Goal: Task Accomplishment & Management: Manage account settings

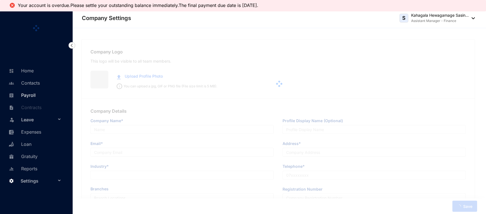
click at [29, 92] on link "Payroll" at bounding box center [21, 95] width 28 height 6
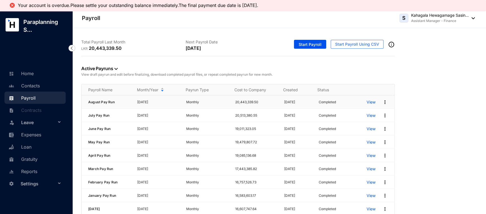
click at [367, 100] on p "View" at bounding box center [371, 102] width 9 height 6
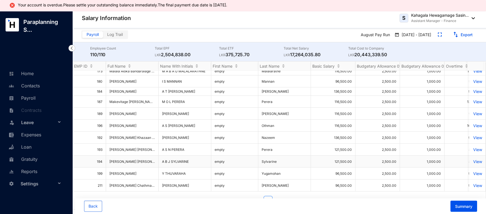
scroll to position [11, 0]
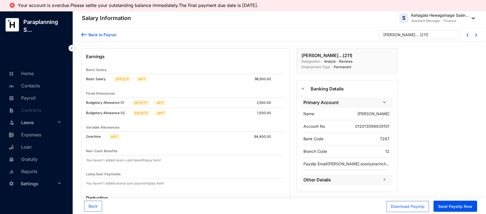
click at [85, 35] on img at bounding box center [84, 35] width 6 height 6
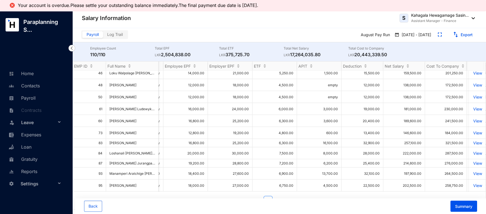
scroll to position [15, 415]
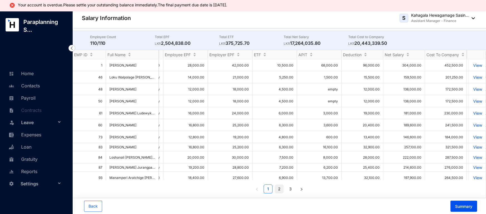
click at [279, 190] on link "2" at bounding box center [279, 189] width 8 height 8
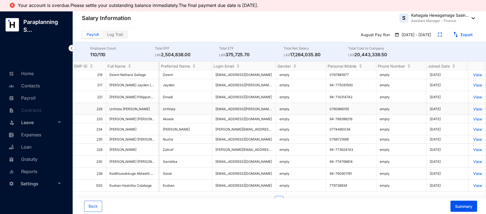
scroll to position [0, 1188]
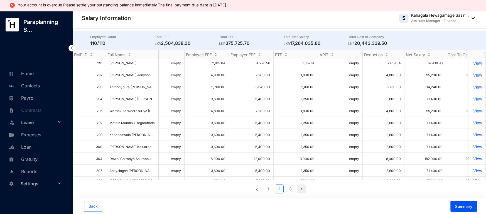
click at [290, 190] on link "3" at bounding box center [290, 189] width 8 height 8
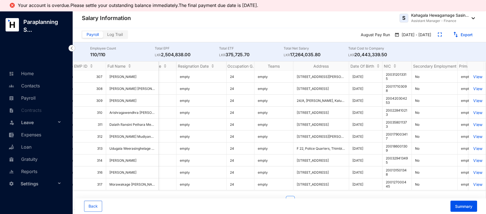
click at [262, 198] on ul "1 2 3" at bounding box center [279, 200] width 413 height 9
click at [268, 198] on link "1" at bounding box center [268, 200] width 8 height 8
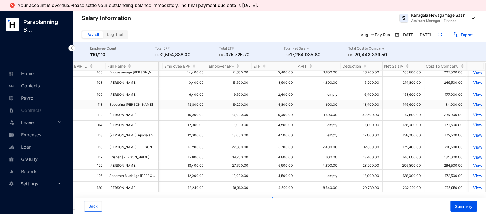
scroll to position [156, 415]
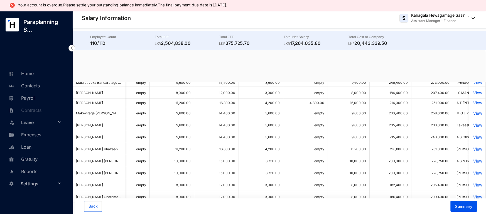
click at [50, 33] on p "Paraplanning S..." at bounding box center [45, 26] width 53 height 16
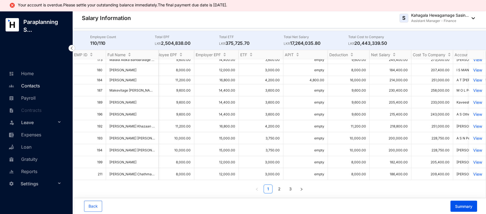
scroll to position [0, 428]
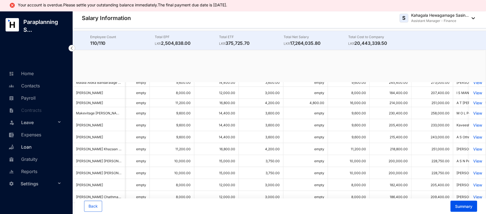
click at [33, 181] on span "Settings" at bounding box center [39, 183] width 36 height 11
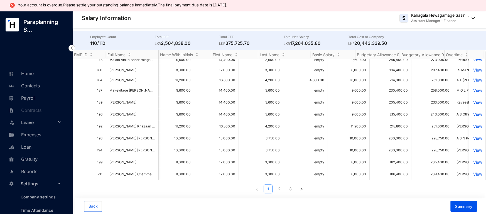
click at [34, 185] on span "Settings" at bounding box center [39, 183] width 36 height 11
click at [25, 181] on span "Settings" at bounding box center [39, 183] width 36 height 11
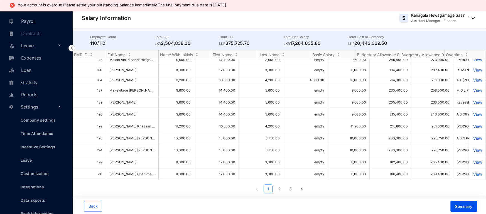
scroll to position [84, 0]
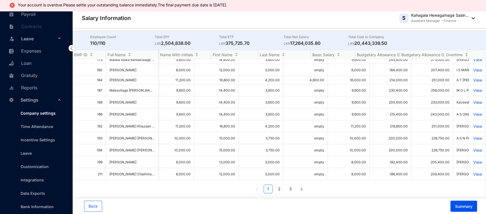
click at [36, 113] on link "Company settings" at bounding box center [36, 113] width 40 height 5
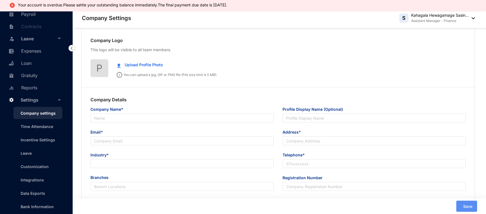
type input "Paraplanning Services (Pvt) Ltd"
type input "Paraplanning Services"
type input "[EMAIL_ADDRESS][DOMAIN_NAME]"
type input "5A, [GEOGRAPHIC_DATA], [GEOGRAPHIC_DATA]"
type input "0112680035"
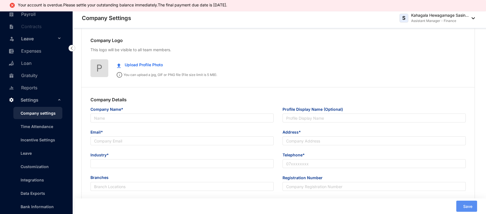
type input "PV 76897"
type input "B"
type input "039906"
type input "8"
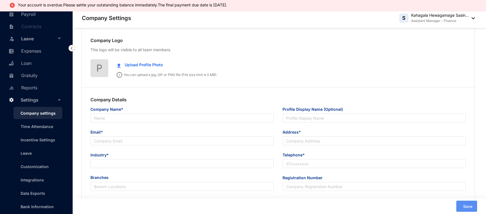
radio input "true"
checkbox input "true"
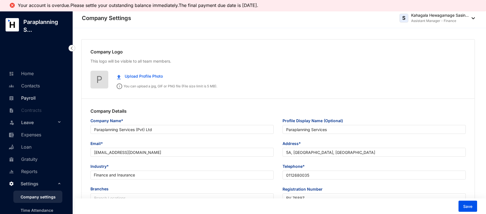
click at [35, 96] on link "Payroll" at bounding box center [21, 98] width 28 height 6
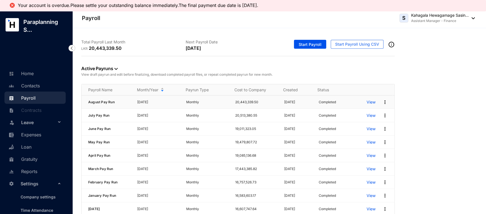
click at [367, 102] on p "View" at bounding box center [371, 102] width 9 height 6
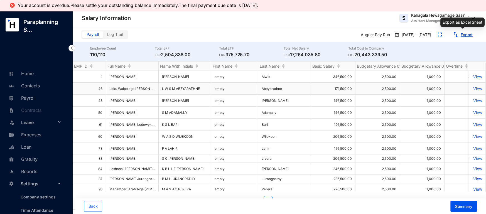
click at [471, 37] on link "Export" at bounding box center [467, 34] width 12 height 5
click at [462, 205] on span "Summary" at bounding box center [463, 207] width 17 height 6
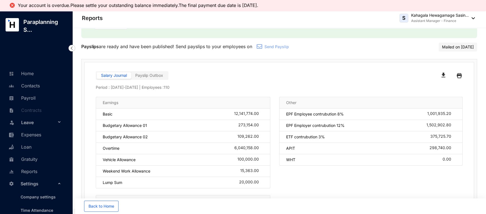
scroll to position [55, 0]
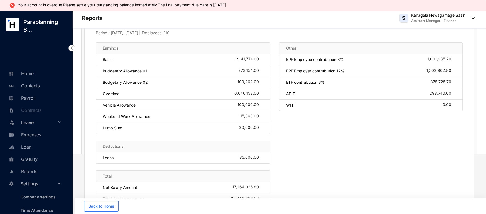
click at [348, 156] on div "Other EPF Employee contrubution 8% 1,001,935.20 EPF Employer contrubution 12% 1…" at bounding box center [370, 126] width 183 height 169
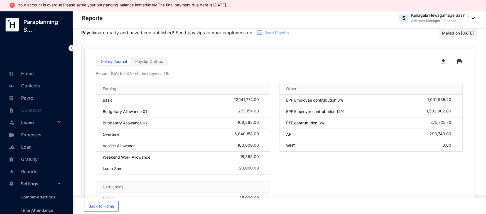
scroll to position [0, 0]
